Goal: Task Accomplishment & Management: Manage account settings

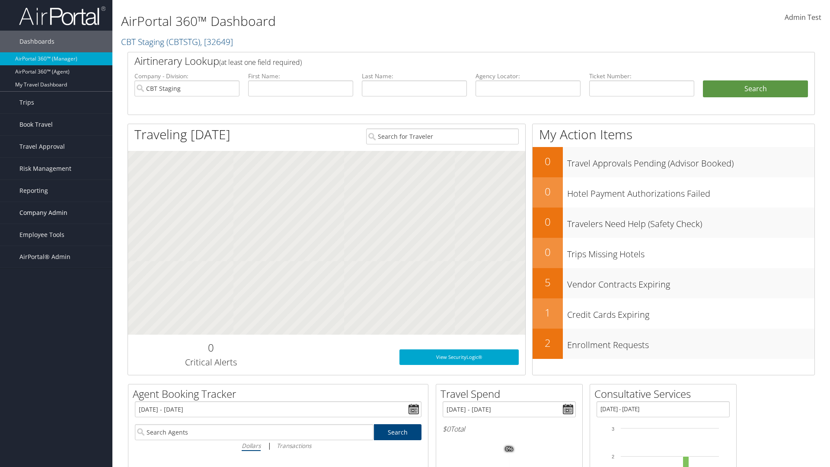
click at [56, 213] on span "Company Admin" at bounding box center [43, 213] width 48 height 22
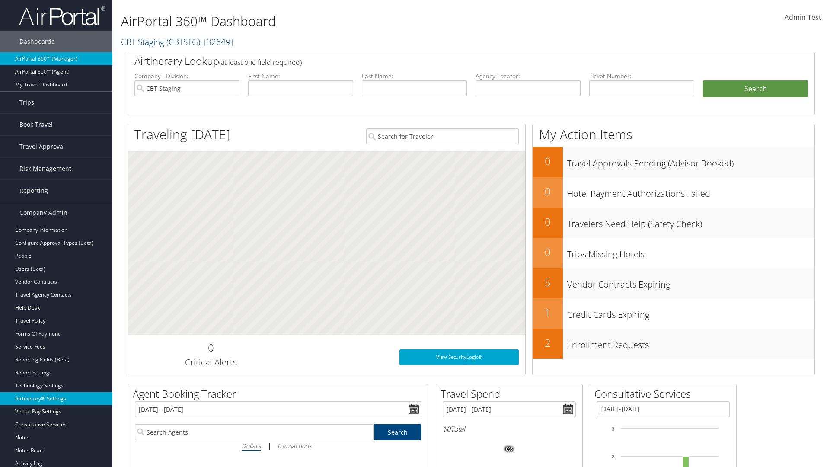
click at [56, 399] on link "Airtinerary® Settings" at bounding box center [56, 398] width 112 height 13
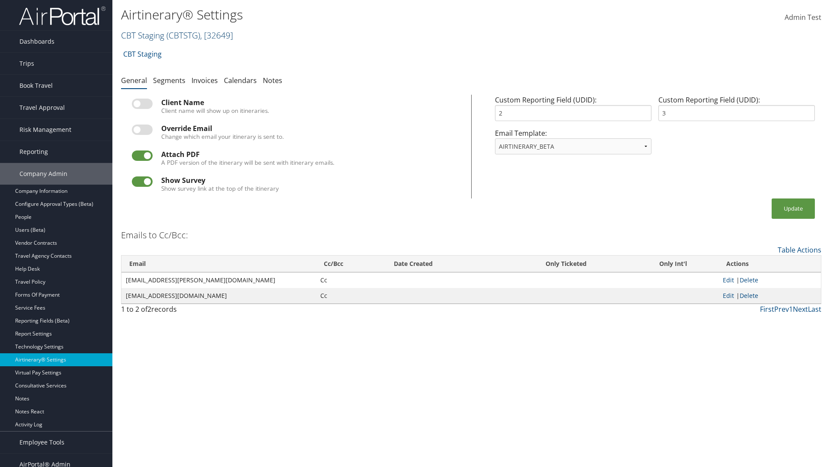
click at [143, 35] on link "CBT Staging ( CBTSTG ) , [ 32649 ]" at bounding box center [177, 35] width 112 height 12
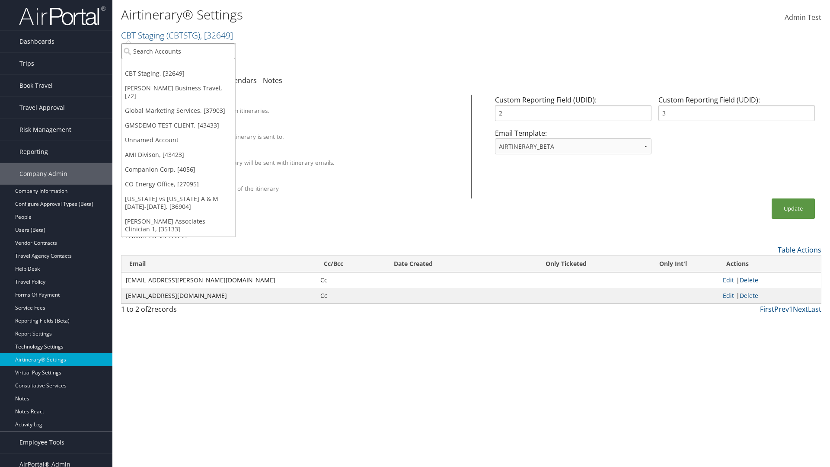
click at [178, 51] on input "search" at bounding box center [179, 51] width 114 height 16
type input "Global Marketing Services"
click at [186, 67] on div "Global Marketing Services (301946), [37903]" at bounding box center [186, 67] width 139 height 8
